Goal: Information Seeking & Learning: Learn about a topic

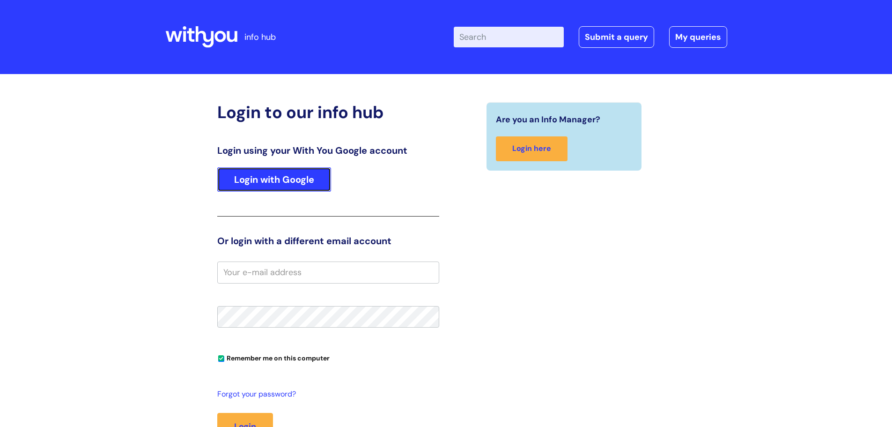
click at [274, 177] on link "Login with Google" at bounding box center [274, 179] width 114 height 24
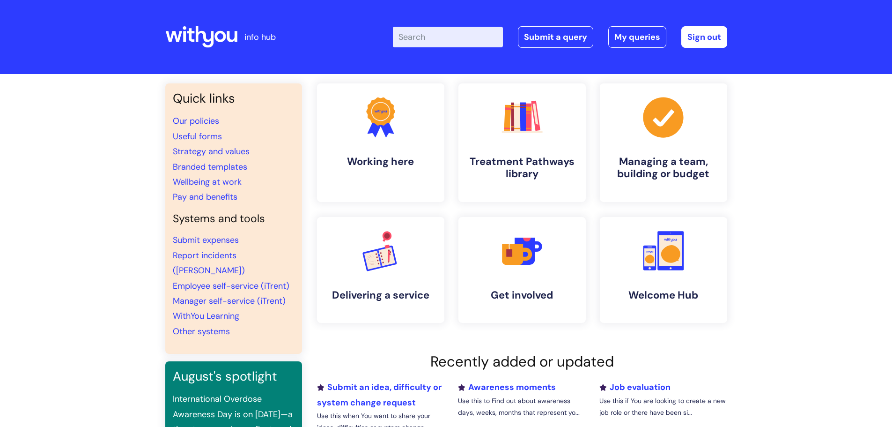
click at [448, 42] on input "Enter your search term here..." at bounding box center [448, 37] width 110 height 21
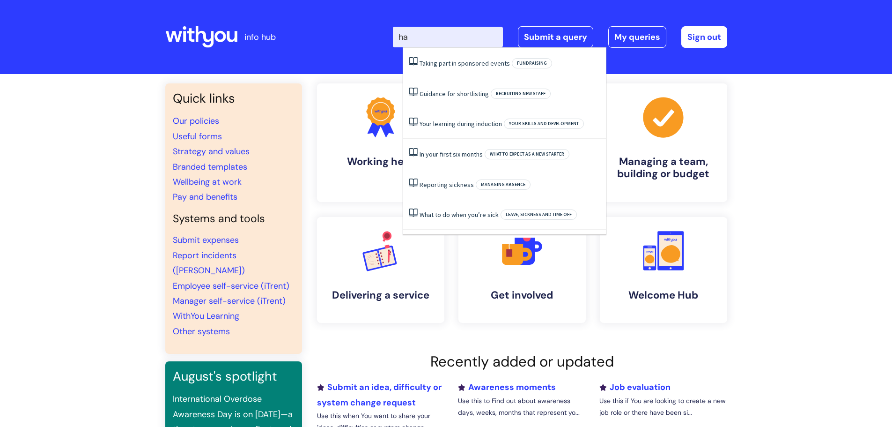
type input "h"
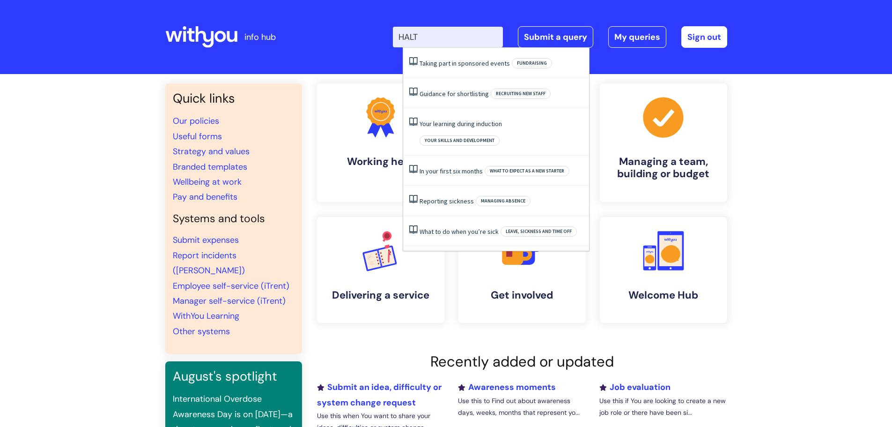
type input "HALT"
click button "Search" at bounding box center [0, 0] width 0 height 0
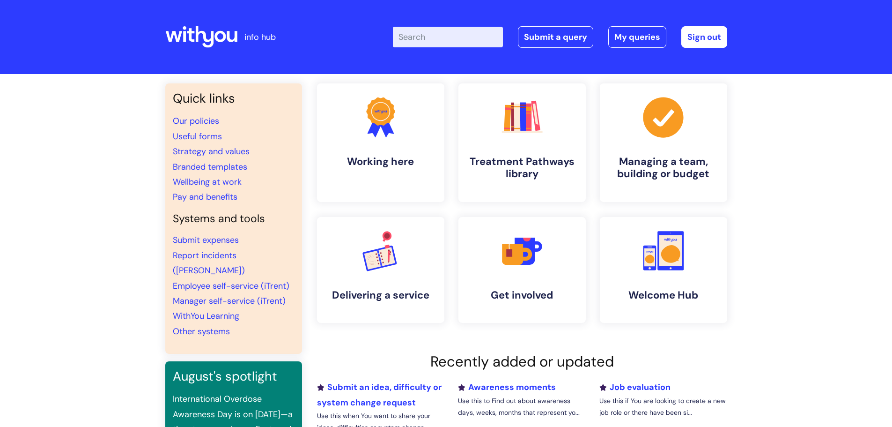
click at [436, 36] on input "Enter your search term here..." at bounding box center [448, 37] width 110 height 21
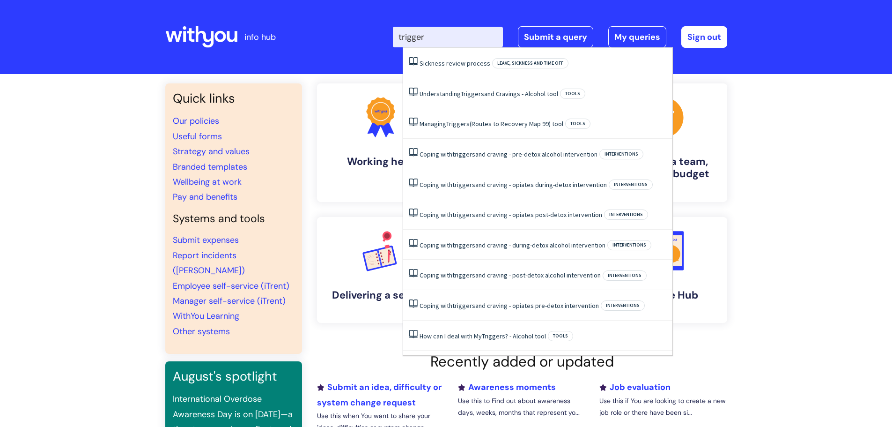
type input "triggers"
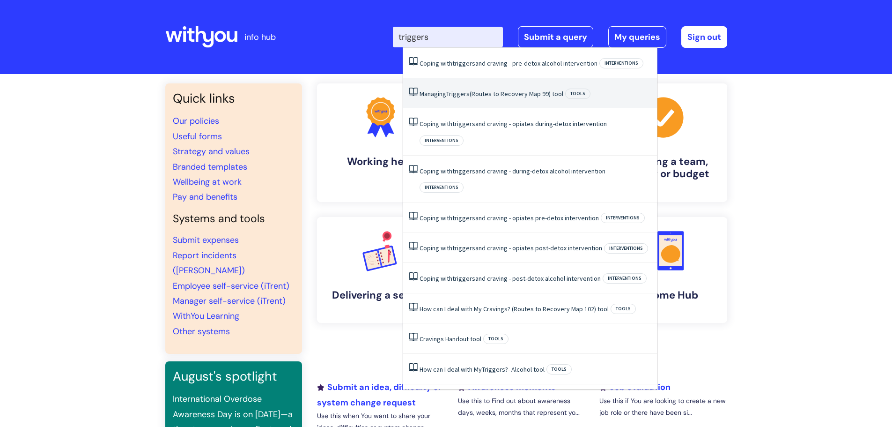
click at [455, 91] on span "Triggers" at bounding box center [457, 93] width 23 height 8
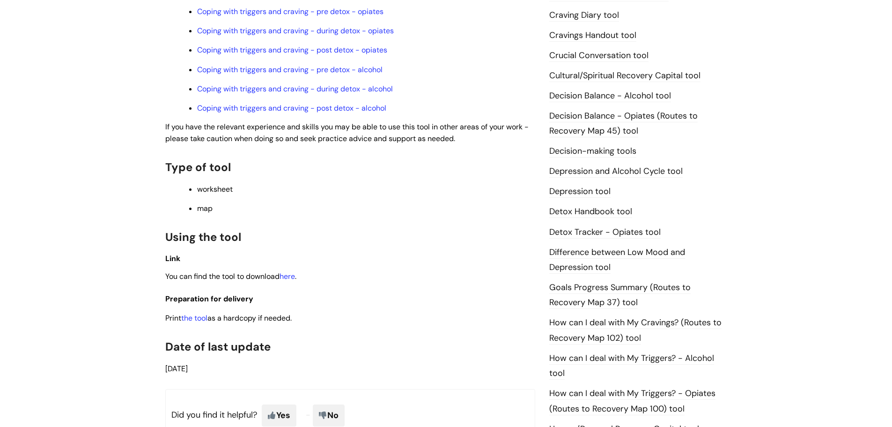
scroll to position [421, 0]
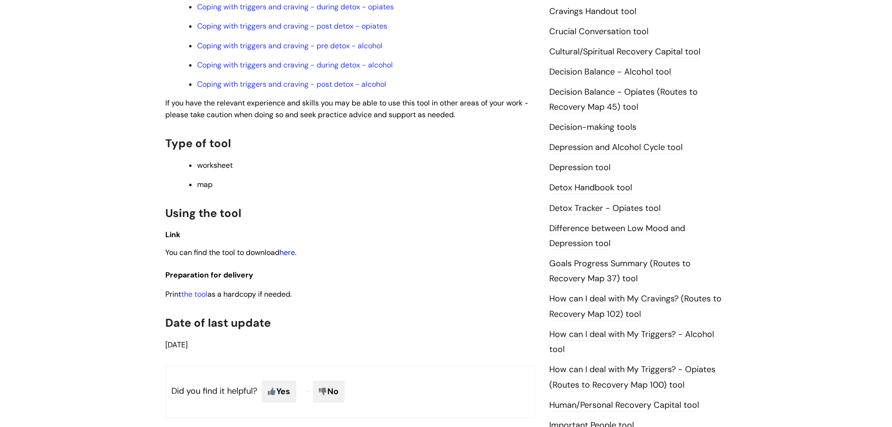
click at [294, 251] on link "here" at bounding box center [287, 252] width 15 height 10
click at [197, 295] on link "the tool" at bounding box center [194, 294] width 26 height 10
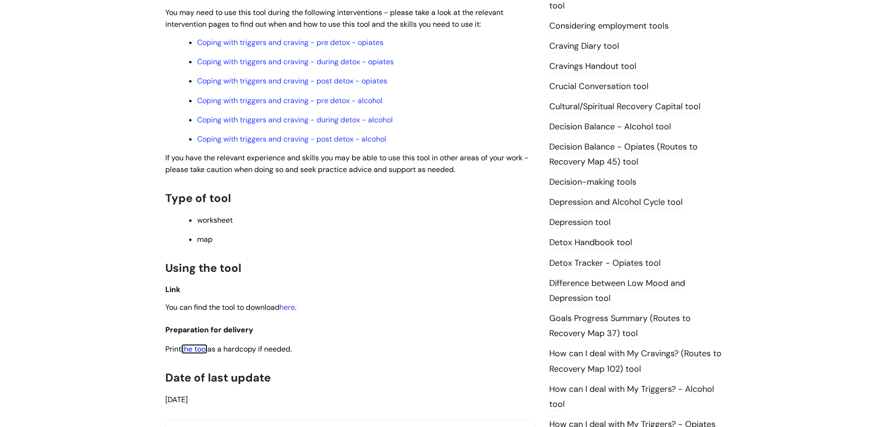
scroll to position [281, 0]
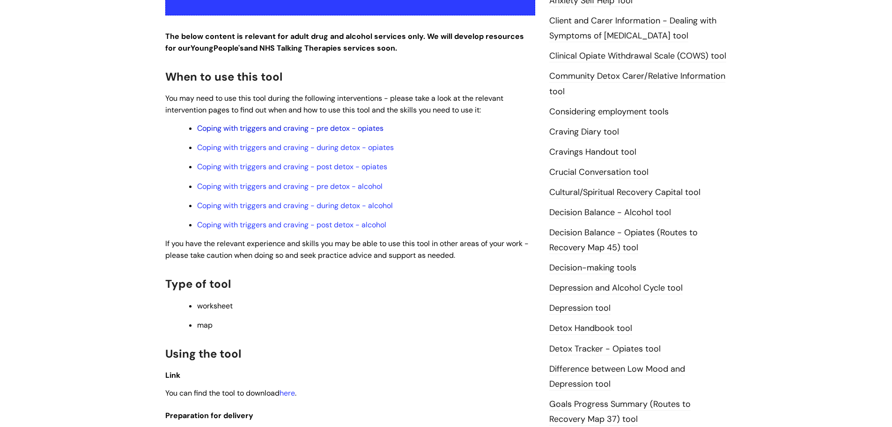
click at [253, 126] on link "Coping with triggers and craving - pre detox - opiates" at bounding box center [290, 128] width 186 height 10
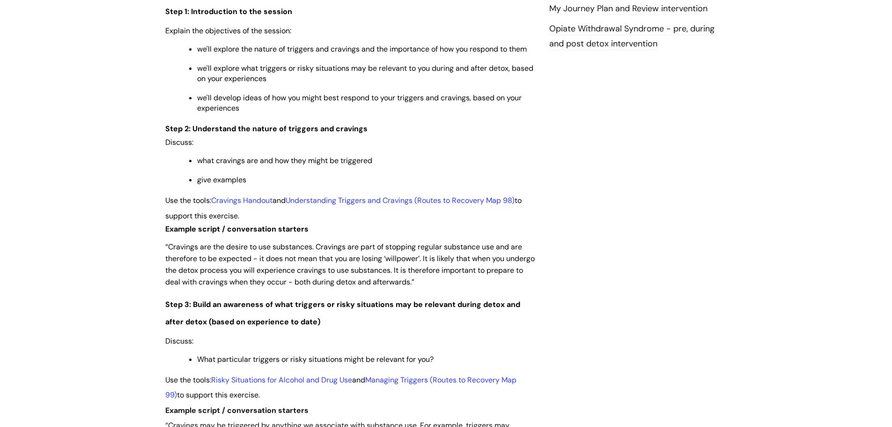
scroll to position [1171, 0]
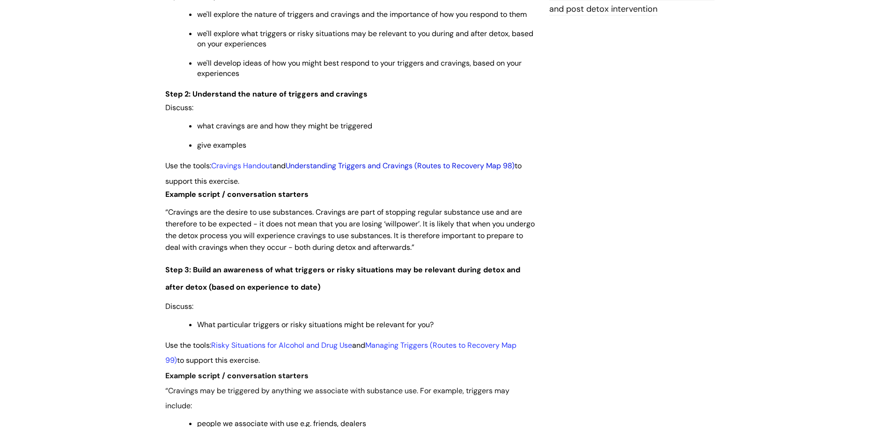
click at [394, 166] on link "Understanding Triggers and Cravings (Routes to Recovery Map 98)" at bounding box center [400, 166] width 229 height 10
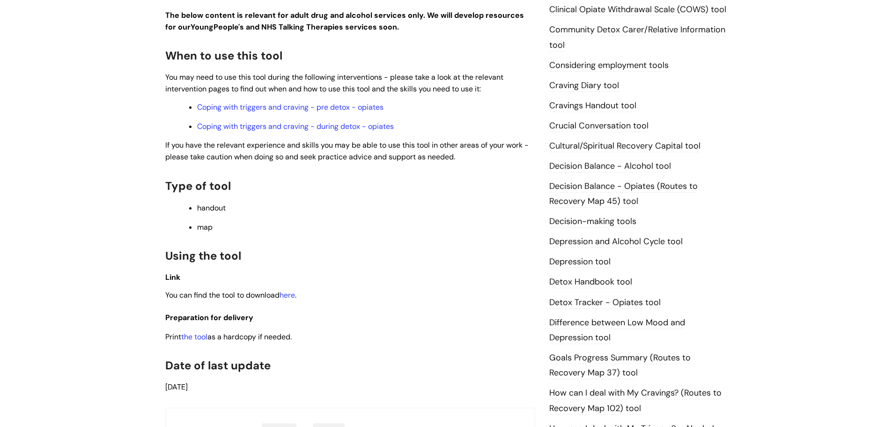
scroll to position [375, 0]
